Goal: Task Accomplishment & Management: Complete application form

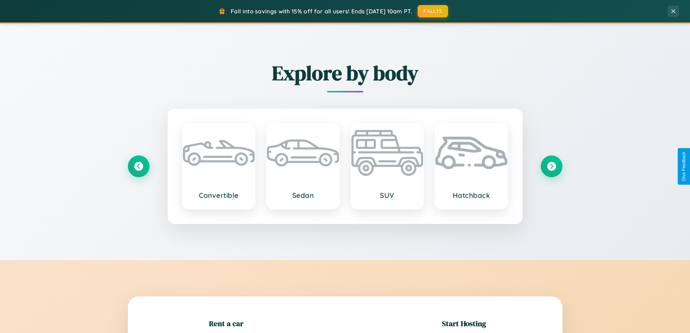
scroll to position [156, 0]
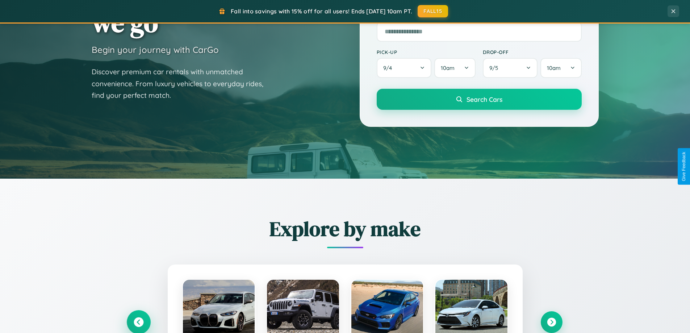
click at [138, 322] on icon at bounding box center [139, 322] width 10 height 10
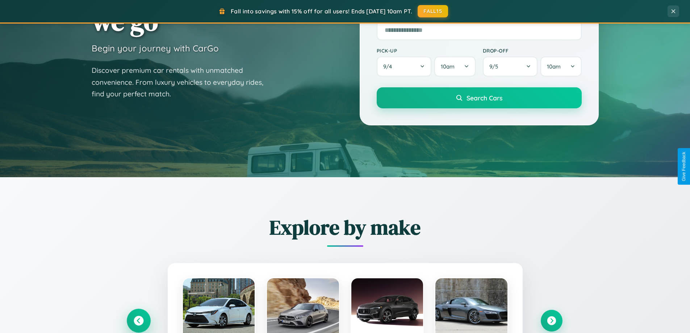
scroll to position [1393, 0]
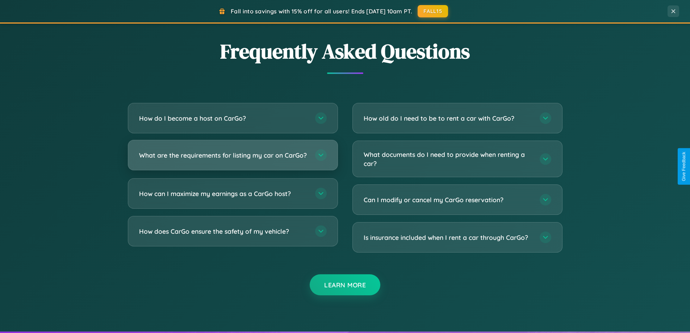
click at [232, 158] on h3 "What are the requirements for listing my car on CarGo?" at bounding box center [223, 155] width 169 height 9
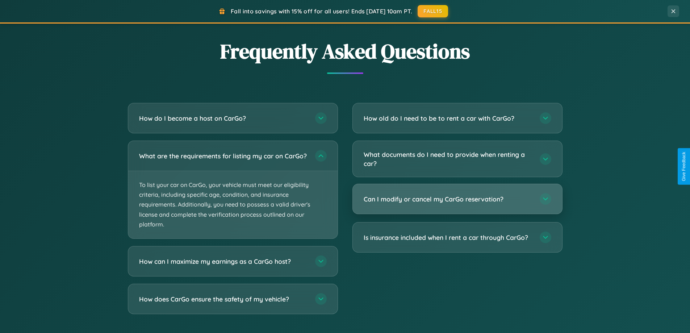
click at [457, 199] on h3 "Can I modify or cancel my CarGo reservation?" at bounding box center [447, 198] width 169 height 9
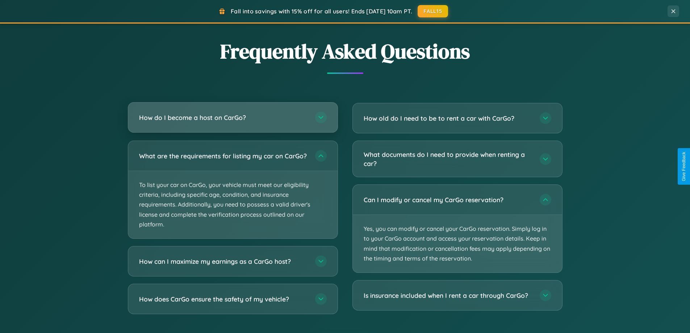
click at [232, 118] on h3 "How do I become a host on CarGo?" at bounding box center [223, 117] width 169 height 9
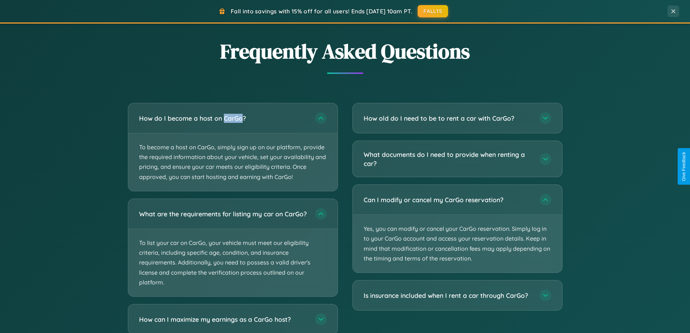
scroll to position [1438, 0]
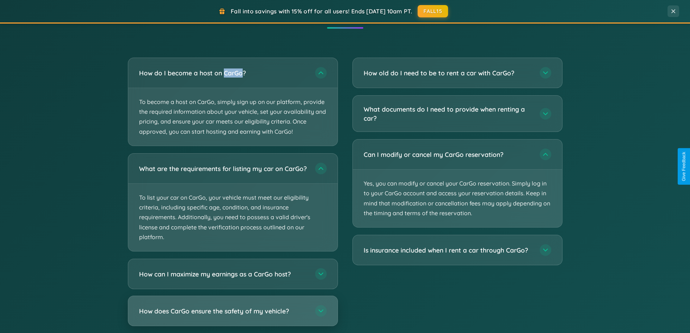
click at [232, 315] on h3 "How does CarGo ensure the safety of my vehicle?" at bounding box center [223, 310] width 169 height 9
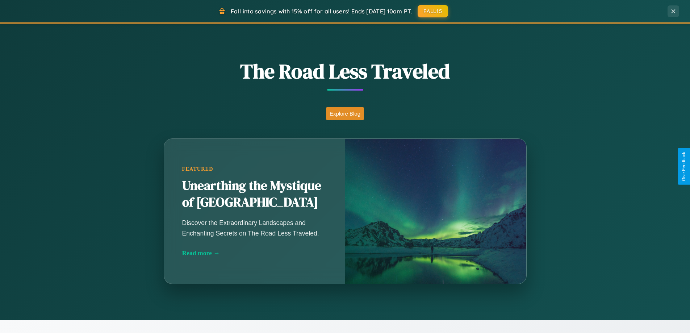
scroll to position [498, 0]
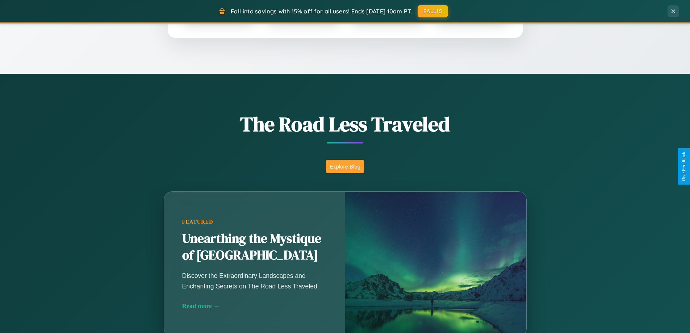
click at [345, 166] on button "Explore Blog" at bounding box center [345, 166] width 38 height 13
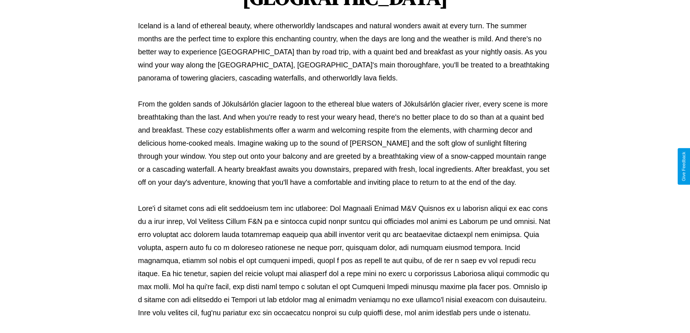
scroll to position [234, 0]
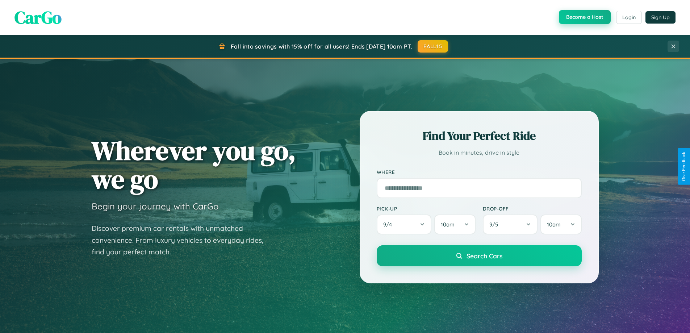
click at [584, 17] on button "Become a Host" at bounding box center [585, 17] width 52 height 14
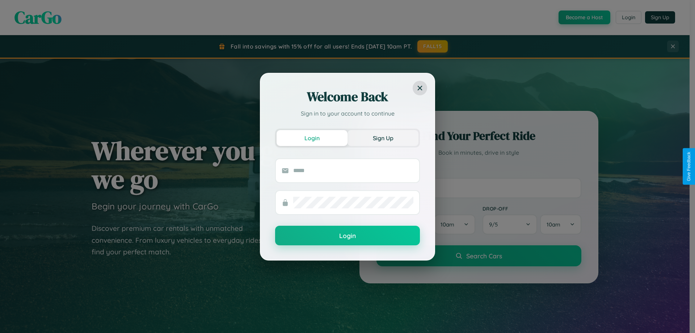
click at [383, 138] on button "Sign Up" at bounding box center [383, 138] width 71 height 16
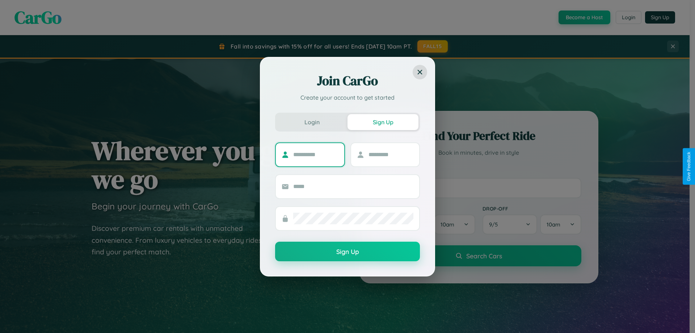
click at [316, 154] on input "text" at bounding box center [315, 155] width 45 height 12
type input "******"
click at [391, 154] on input "text" at bounding box center [391, 155] width 45 height 12
type input "****"
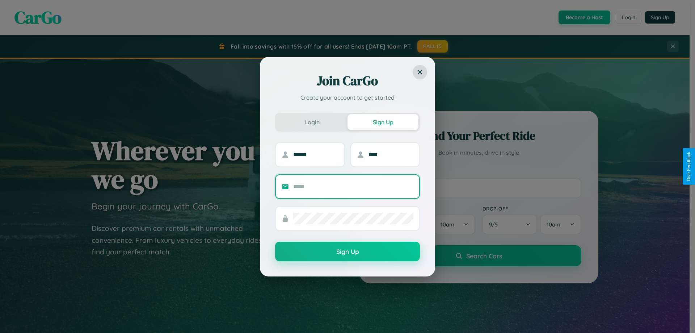
click at [353, 186] on input "text" at bounding box center [353, 187] width 120 height 12
type input "**********"
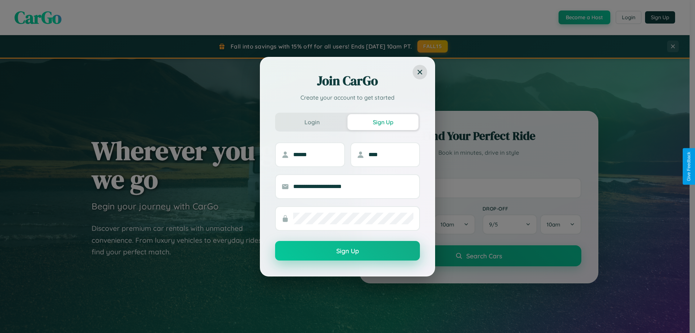
click at [348, 251] on button "Sign Up" at bounding box center [347, 251] width 145 height 20
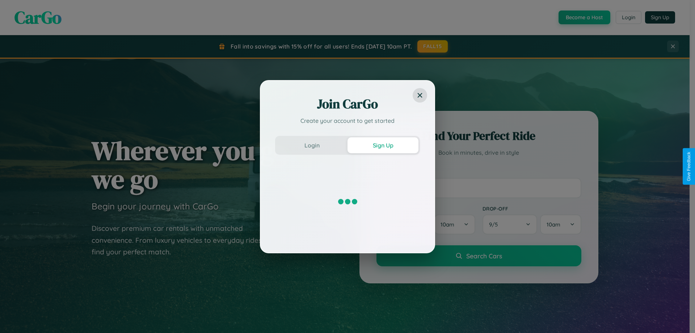
click at [584, 17] on div "Join CarGo Create your account to get started Login Sign Up" at bounding box center [347, 166] width 695 height 333
